Goal: Information Seeking & Learning: Learn about a topic

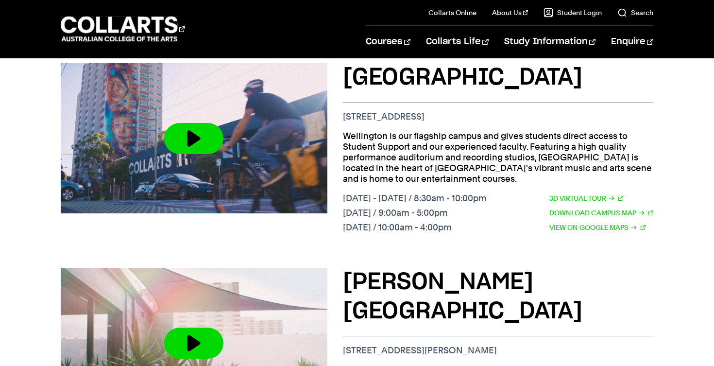
scroll to position [411, 0]
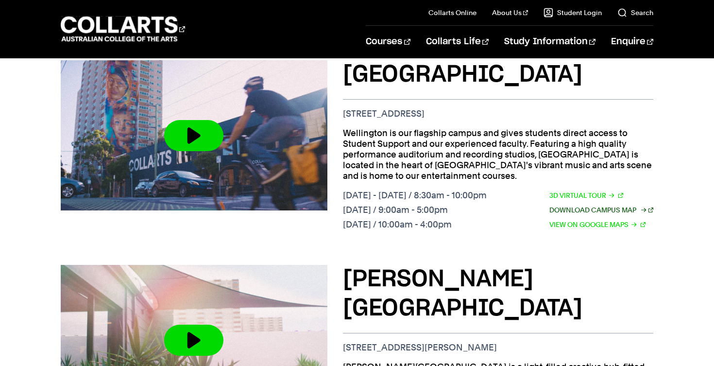
click at [574, 205] on link "Download Campus Map" at bounding box center [601, 210] width 104 height 11
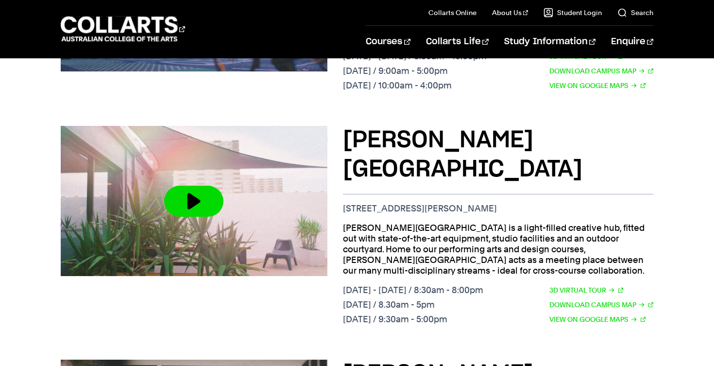
scroll to position [560, 0]
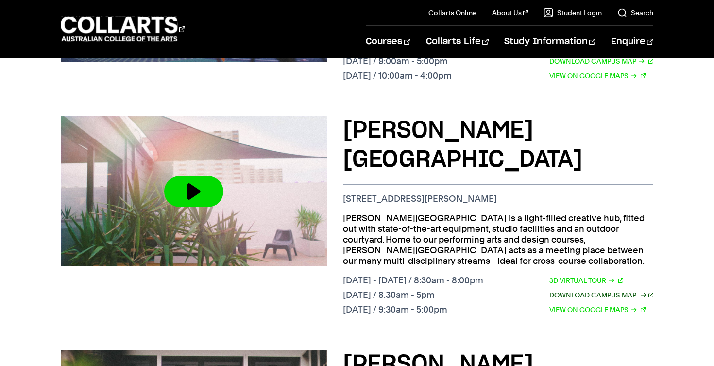
click at [582, 290] on link "Download Campus Map" at bounding box center [601, 295] width 104 height 11
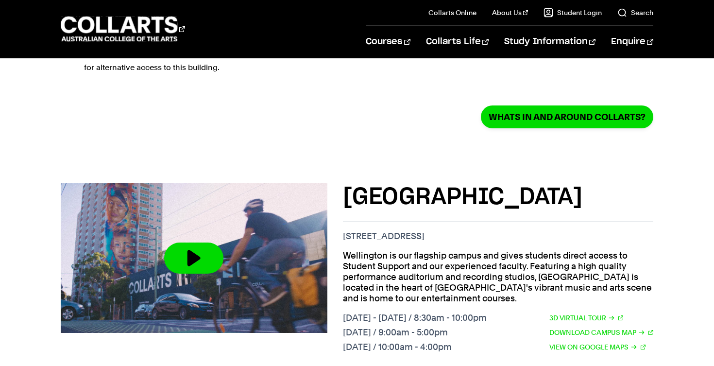
scroll to position [365, 0]
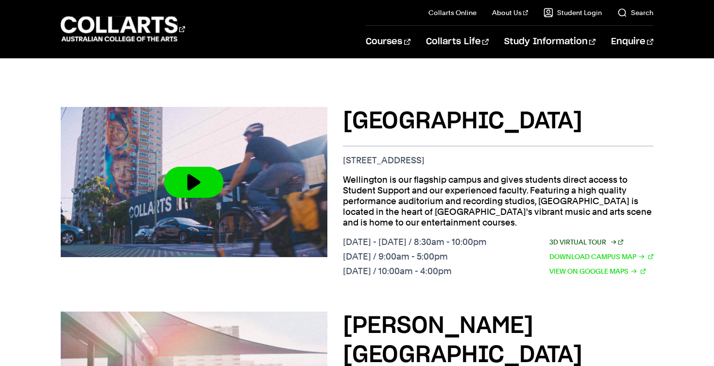
click at [588, 237] on link "3D Virtual Tour" at bounding box center [586, 242] width 74 height 11
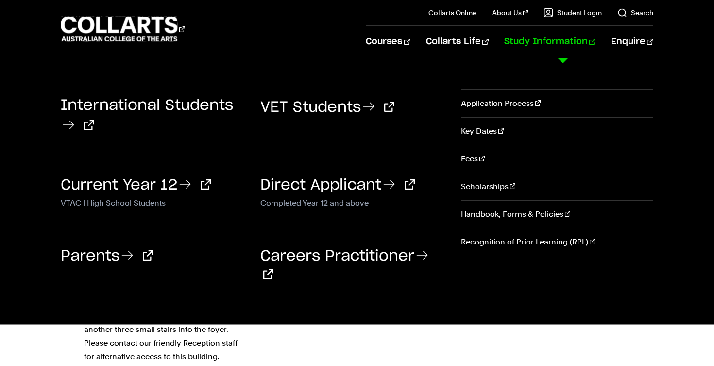
scroll to position [0, 0]
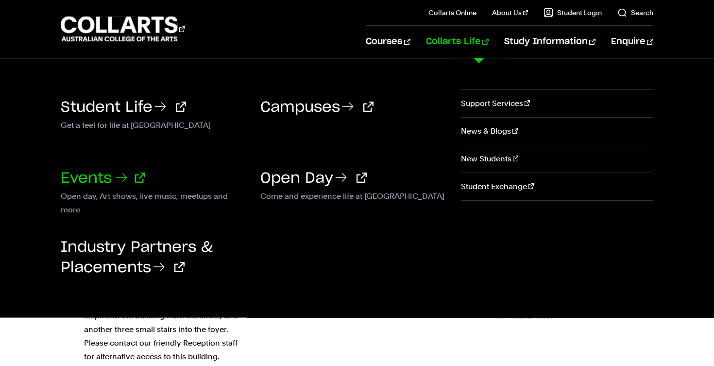
click at [97, 178] on link "Events" at bounding box center [103, 178] width 85 height 15
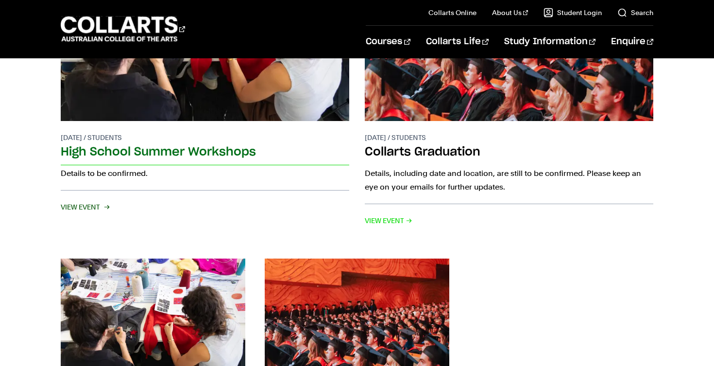
scroll to position [275, 0]
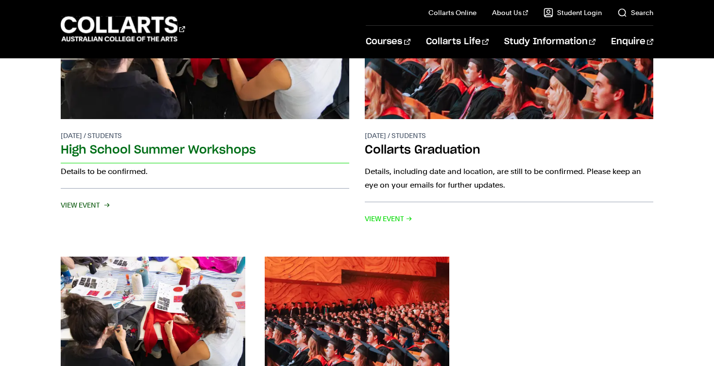
click at [182, 151] on h2 "High School Summer Workshops" at bounding box center [205, 151] width 289 height 22
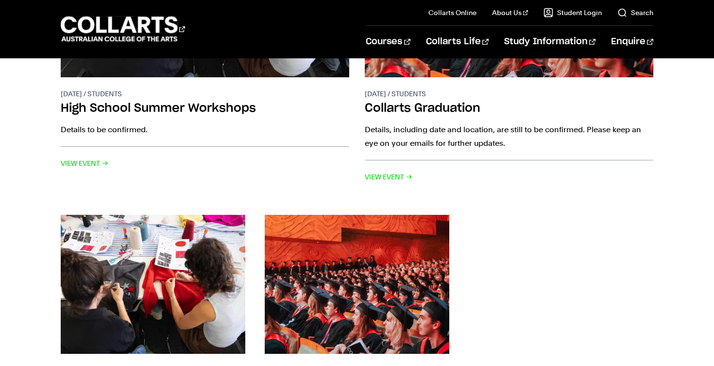
scroll to position [215, 0]
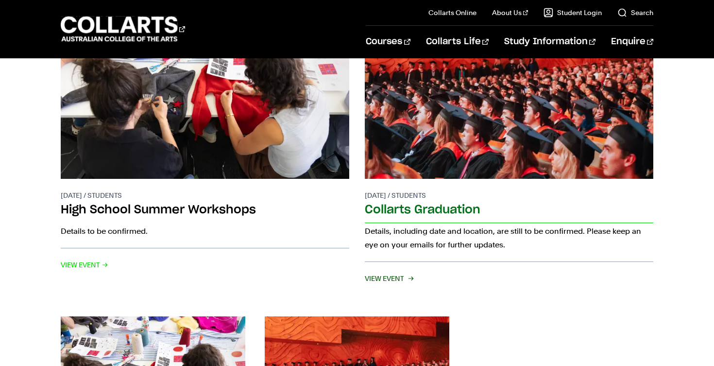
click at [385, 277] on span "View Event" at bounding box center [389, 279] width 48 height 14
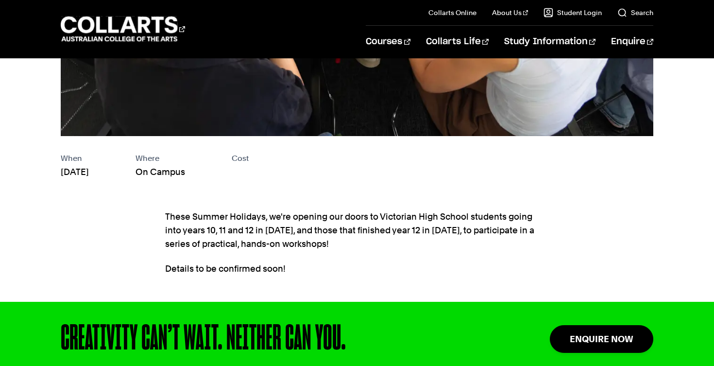
scroll to position [352, 0]
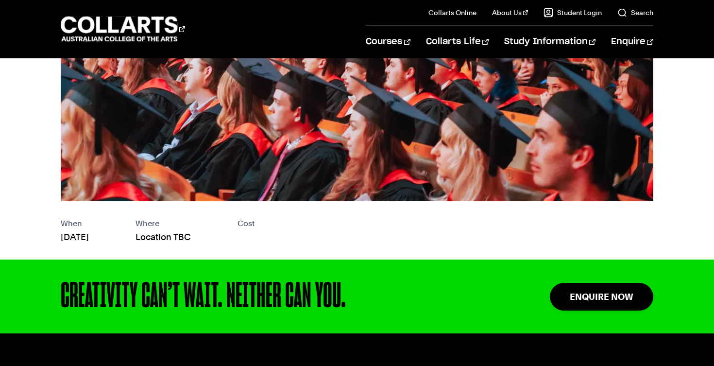
scroll to position [290, 0]
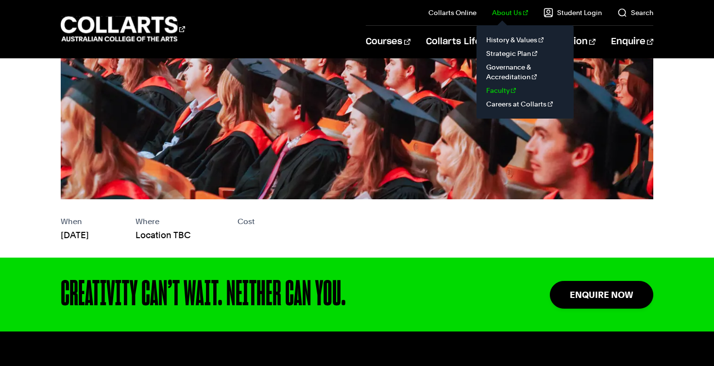
click at [507, 91] on link "Faculty" at bounding box center [525, 91] width 82 height 14
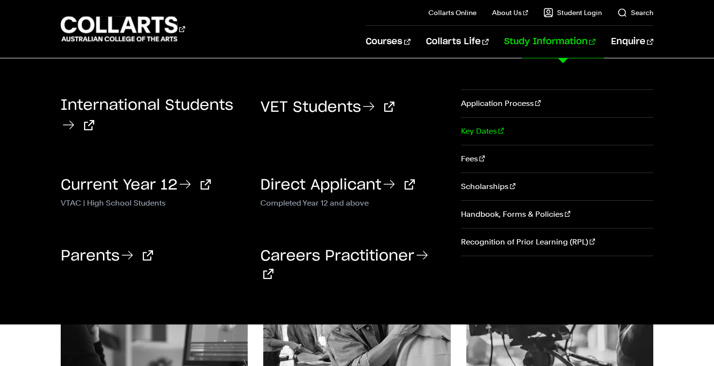
click at [475, 131] on link "Key Dates" at bounding box center [557, 131] width 192 height 27
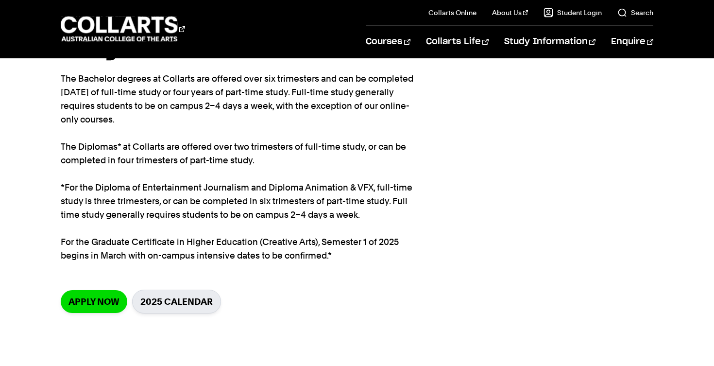
scroll to position [74, 0]
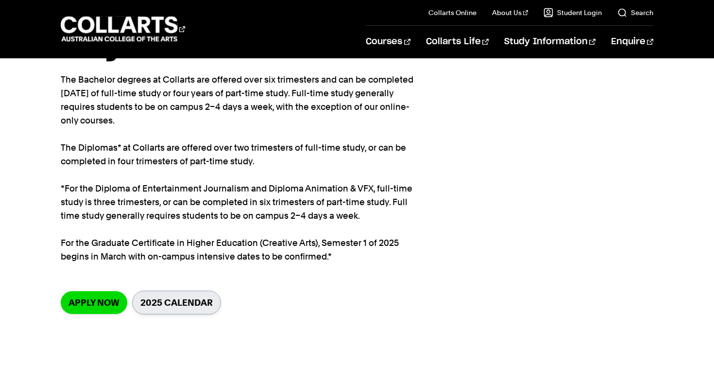
click at [173, 301] on link "2025 Calendar" at bounding box center [176, 302] width 89 height 24
